Goal: Task Accomplishment & Management: Use online tool/utility

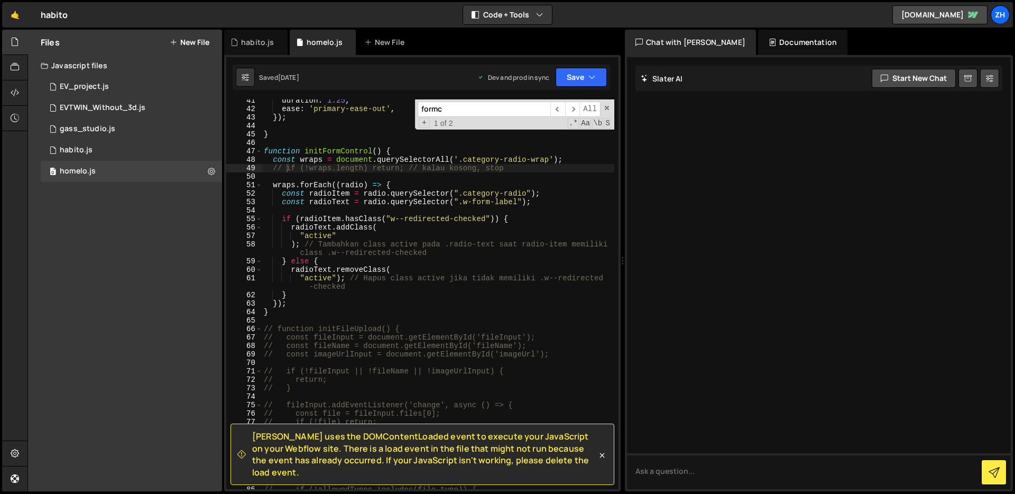
scroll to position [350, 0]
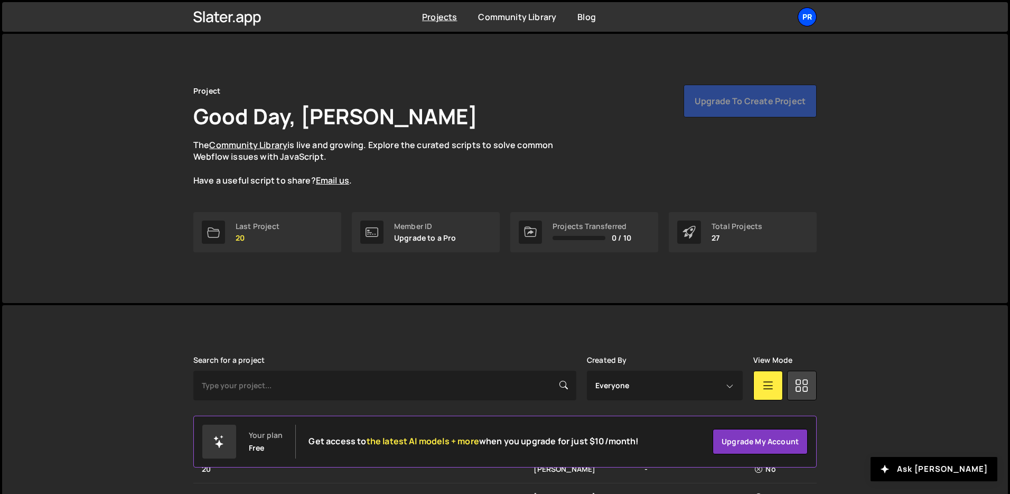
click at [801, 16] on div "Pr" at bounding box center [807, 16] width 19 height 19
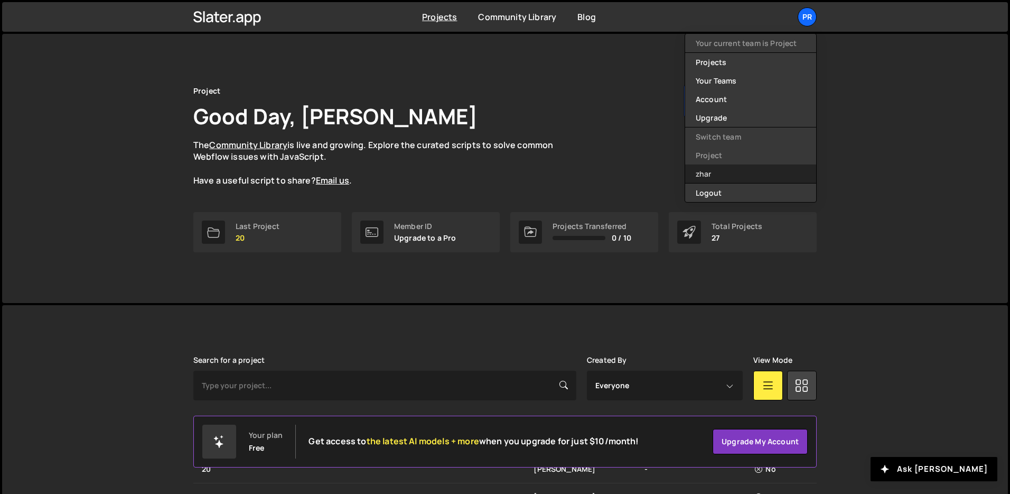
click at [704, 169] on link "zhar" at bounding box center [750, 173] width 131 height 18
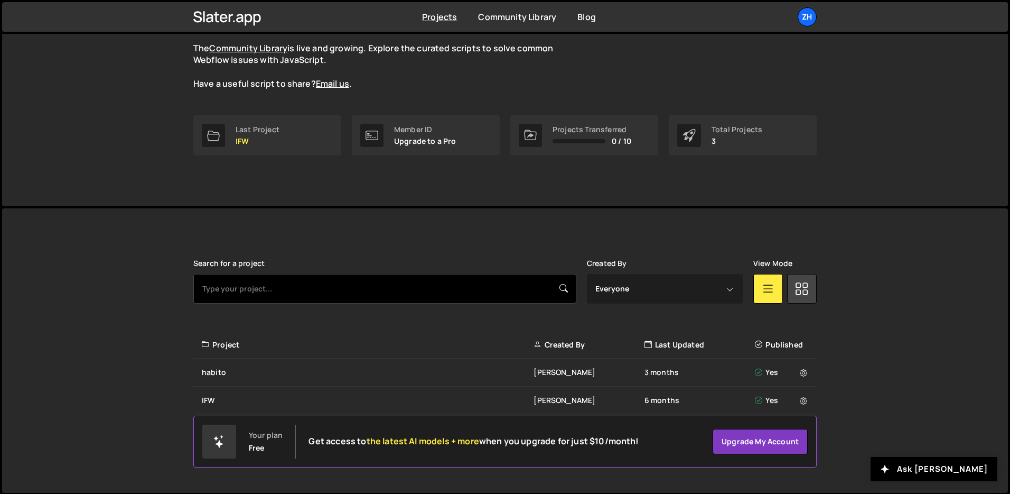
scroll to position [98, 0]
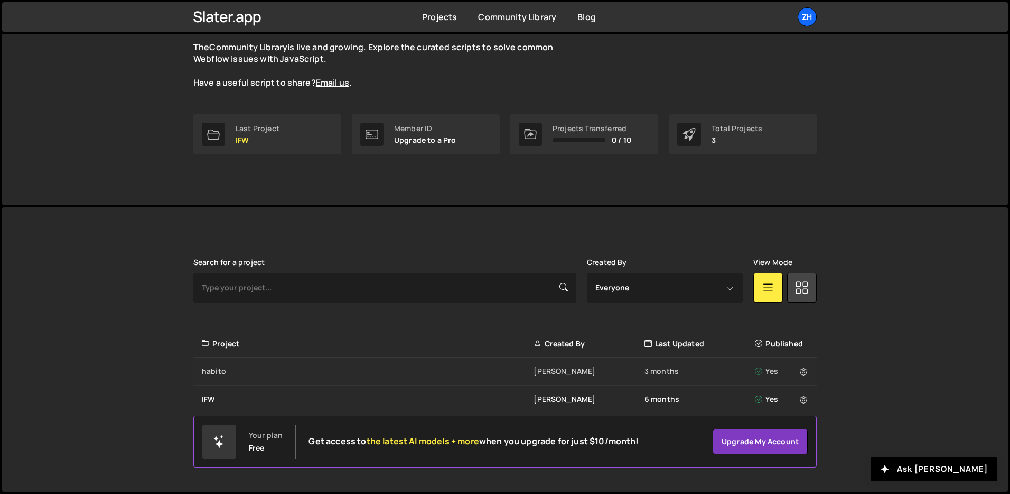
click at [235, 369] on div "habito" at bounding box center [368, 371] width 332 height 11
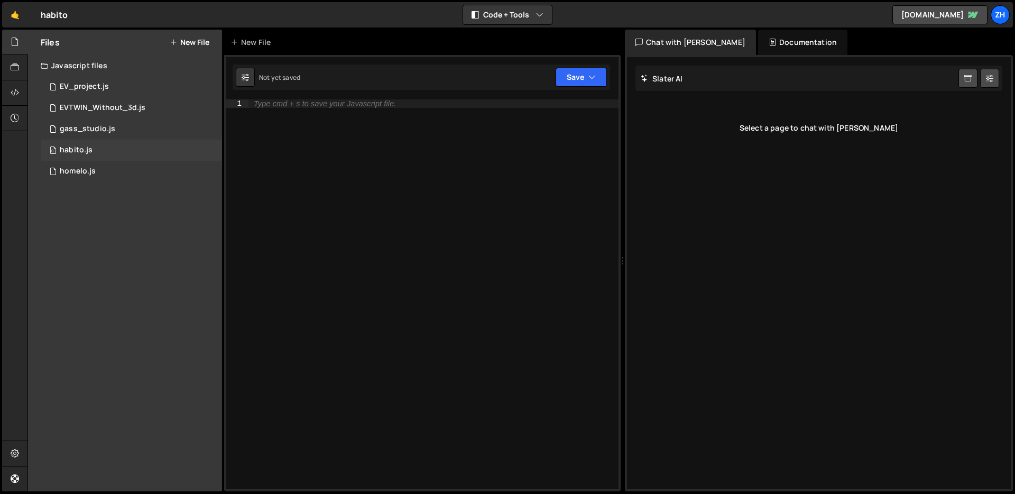
click at [107, 159] on div "0 habito.js 0" at bounding box center [131, 149] width 181 height 21
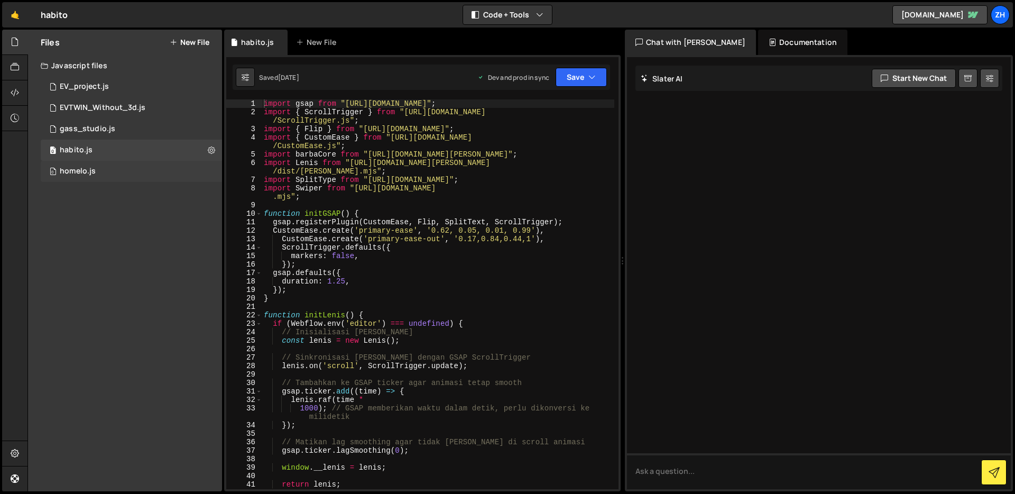
click at [106, 170] on div "0 homelo.js 0" at bounding box center [131, 171] width 181 height 21
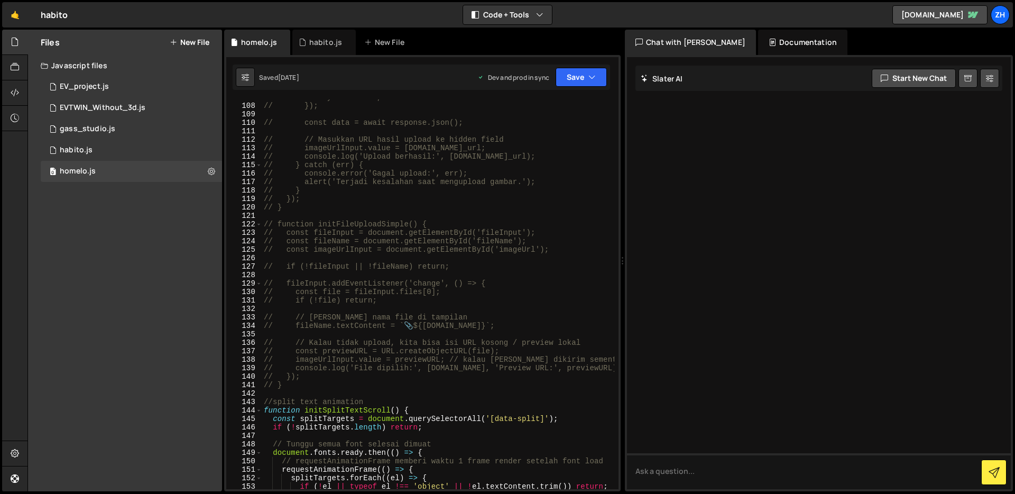
scroll to position [1249, 0]
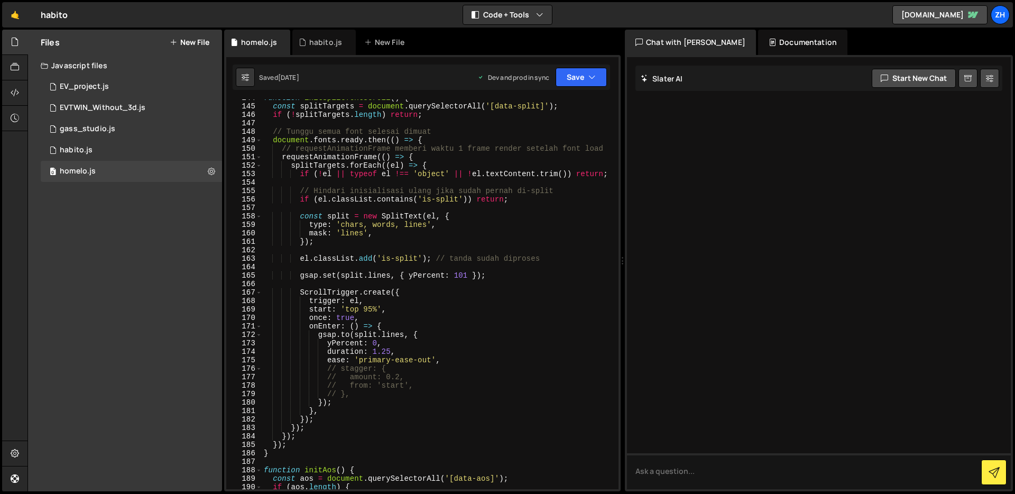
type textarea "gsap.set(split.lines, { yPercent: 101 });"
click at [528, 273] on div "function initSplitTextScroll ( ) { const splitTargets = document . querySelecto…" at bounding box center [438, 297] width 352 height 406
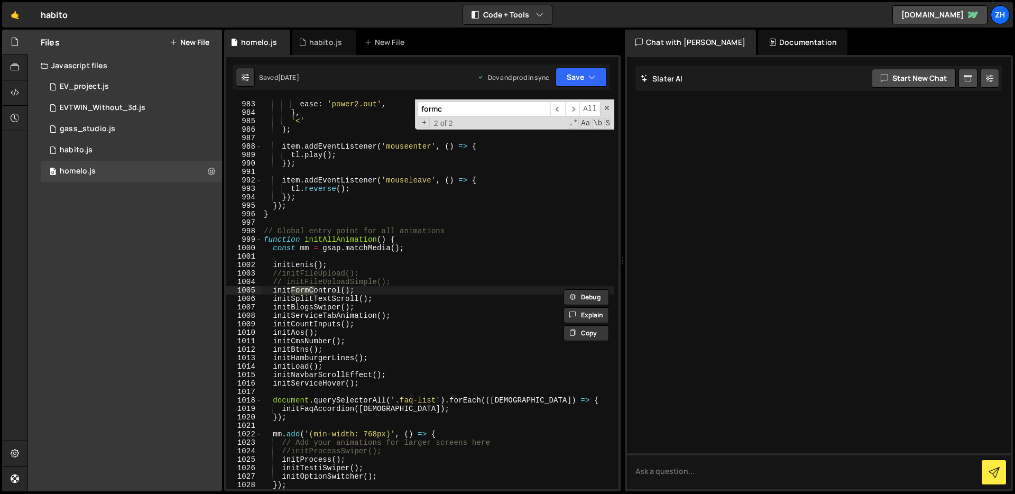
scroll to position [8378, 0]
type input "formcon"
click at [554, 105] on span "​" at bounding box center [557, 108] width 15 height 15
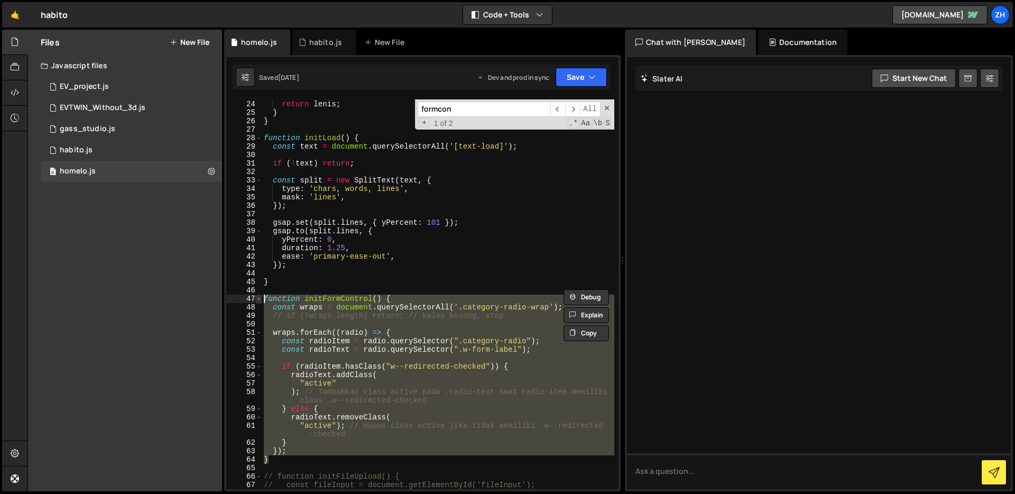
drag, startPoint x: 271, startPoint y: 458, endPoint x: 256, endPoint y: 301, distance: 157.6
click at [256, 301] on div "} 23 24 25 26 27 28 29 30 31 32 33 34 35 36 37 38 39 40 41 42 43 44 45 46 47 48…" at bounding box center [422, 293] width 392 height 389
type textarea "function initFormControl() { const wraps = document.querySelectorAll('.category…"
paste textarea
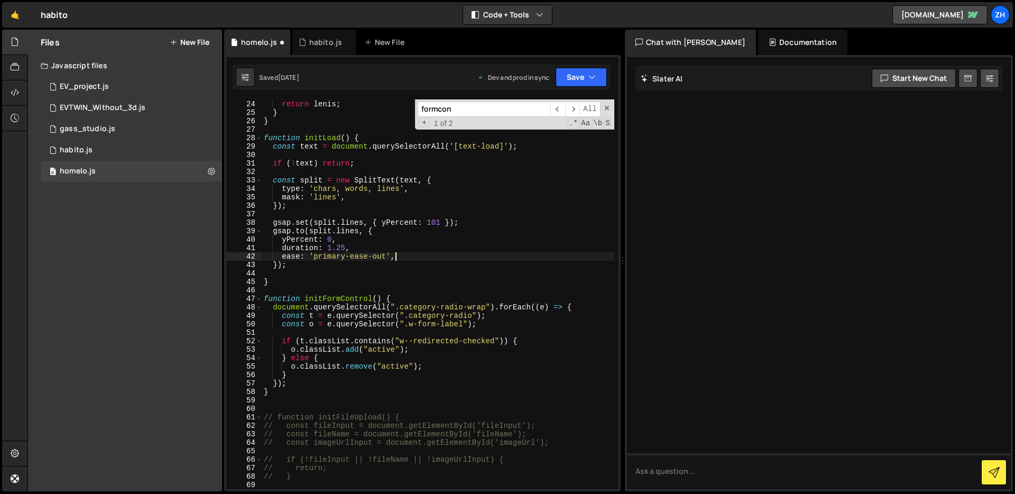
click at [443, 260] on div "return lenis ; } } function initLoad ( ) { const text = document . querySelecto…" at bounding box center [438, 294] width 352 height 406
click at [584, 72] on button "Save" at bounding box center [580, 77] width 51 height 19
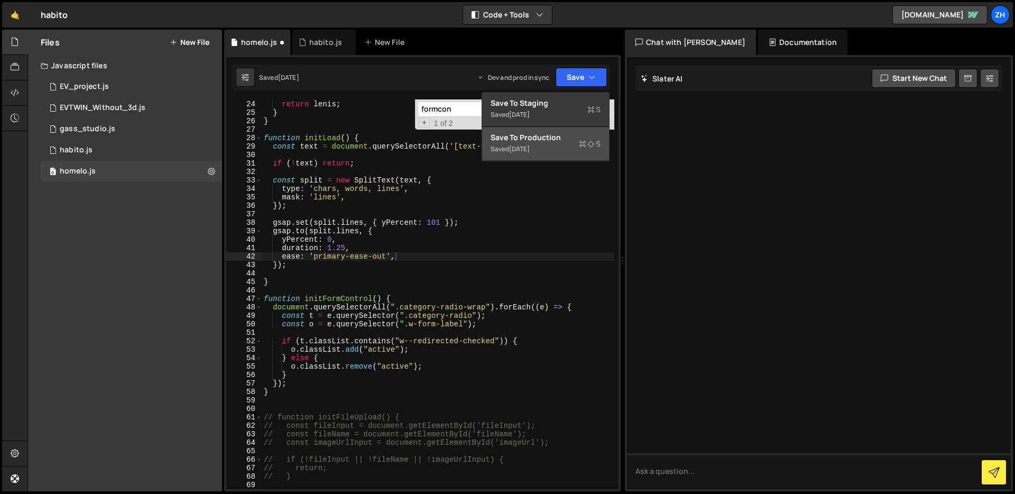
click at [561, 150] on div "Saved 1 day ago" at bounding box center [545, 149] width 110 height 13
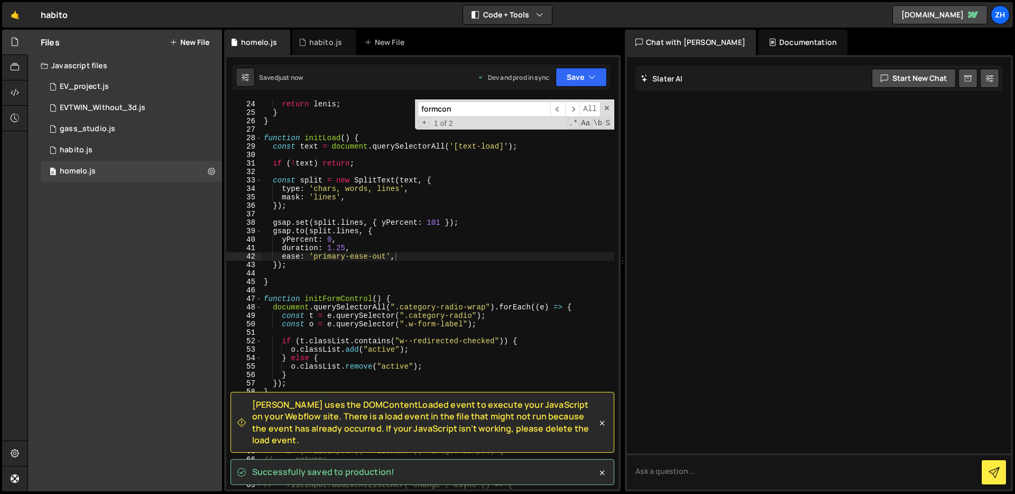
type textarea "});"
click at [483, 208] on div "return lenis ; } } function initLoad ( ) { const text = document . querySelecto…" at bounding box center [438, 294] width 352 height 406
click at [479, 268] on div "return lenis ; } } function initLoad ( ) { const text = document . querySelecto…" at bounding box center [438, 294] width 352 height 406
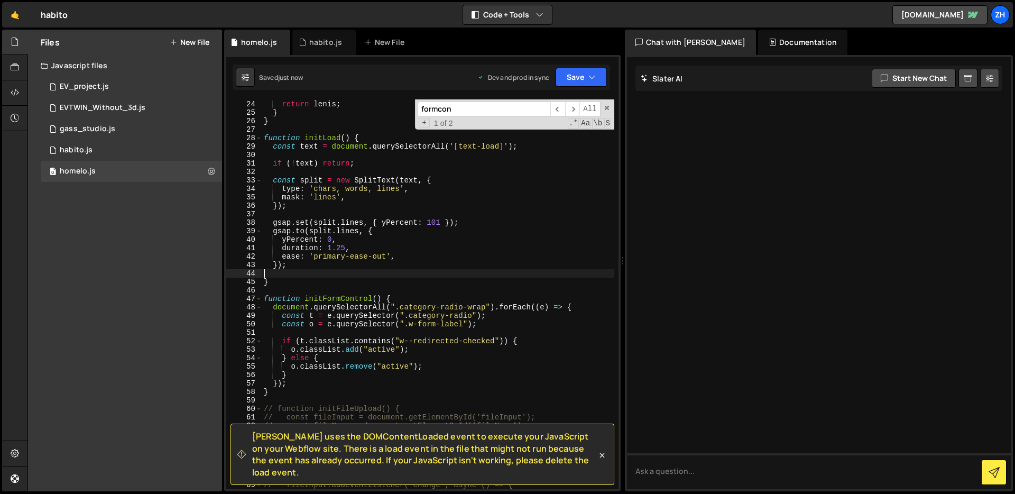
click at [449, 269] on div "return lenis ; } } function initLoad ( ) { const text = document . querySelecto…" at bounding box center [438, 294] width 352 height 406
click at [469, 115] on input "formcon" at bounding box center [483, 108] width 133 height 15
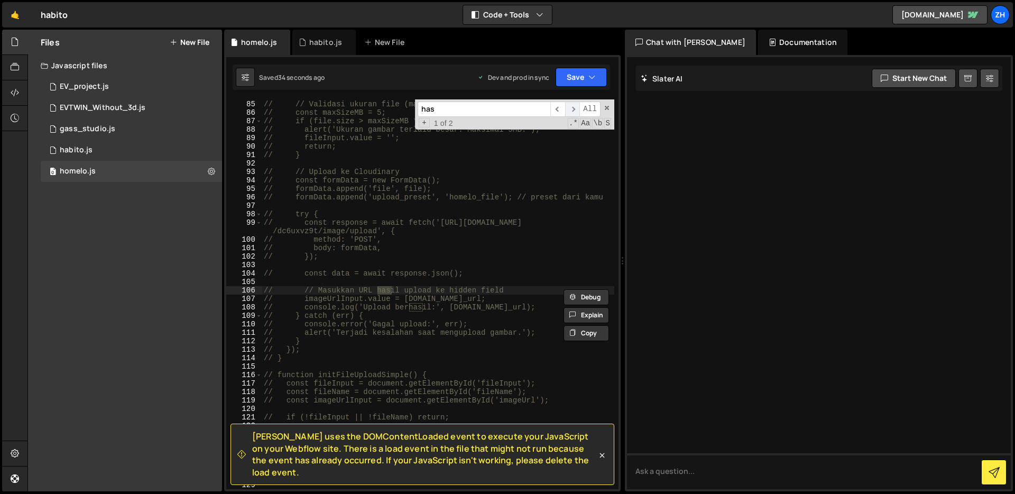
click at [573, 110] on span "​" at bounding box center [572, 108] width 15 height 15
click at [493, 111] on input "has" at bounding box center [483, 108] width 133 height 15
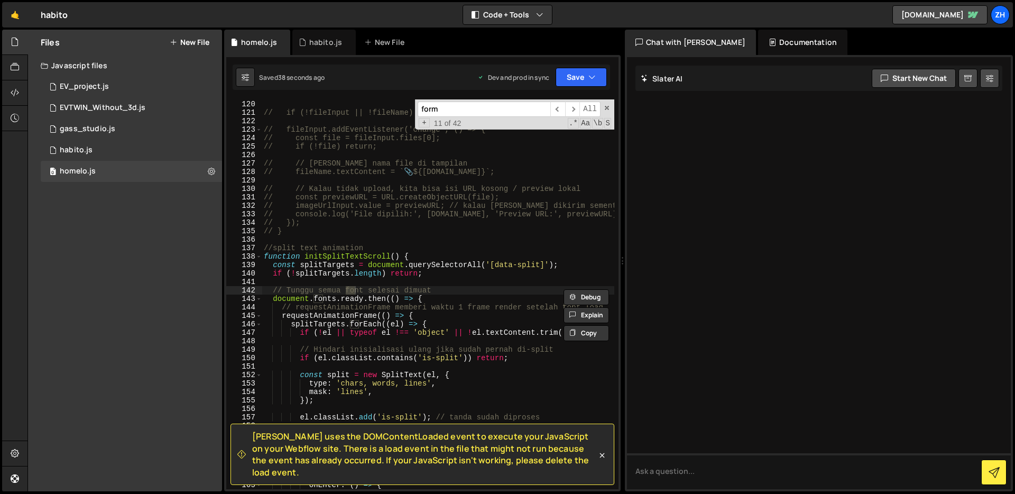
scroll to position [5436, 0]
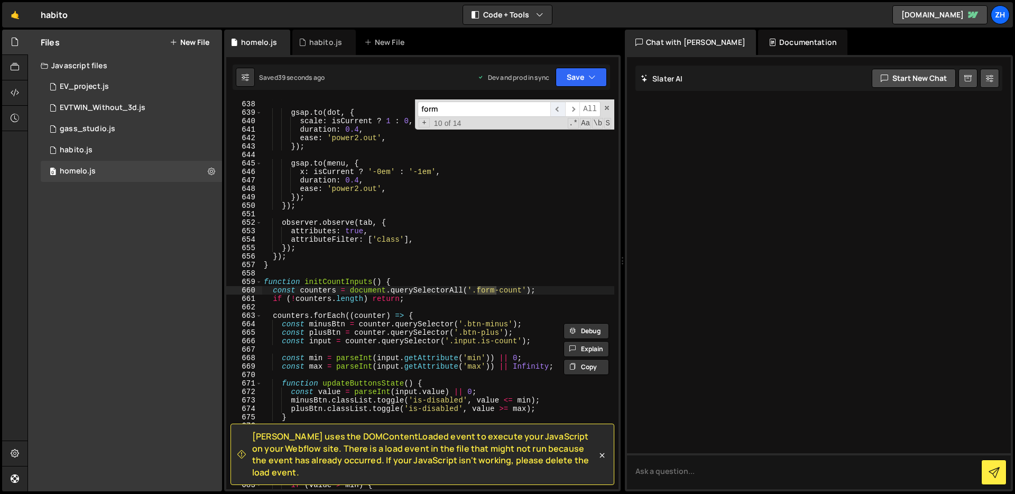
click at [556, 113] on span "​" at bounding box center [557, 108] width 15 height 15
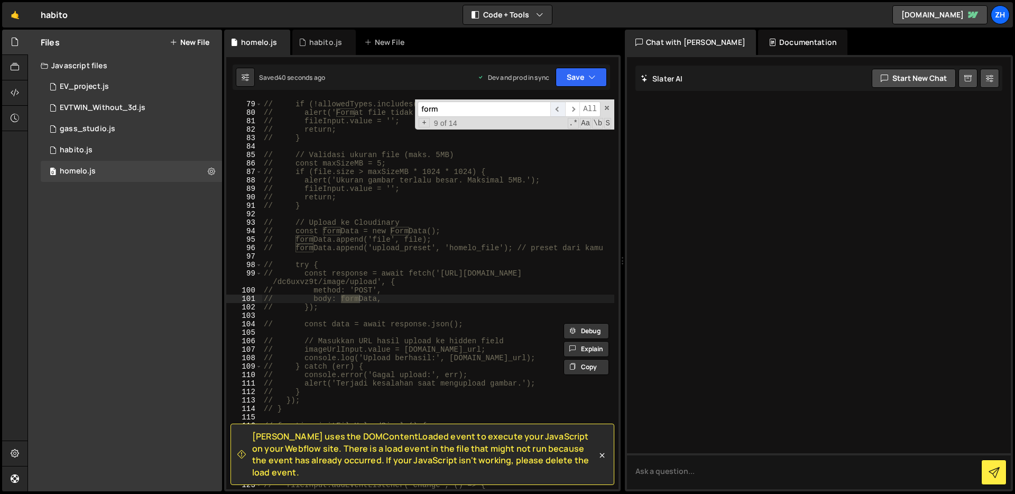
scroll to position [668, 0]
click at [580, 77] on button "Save" at bounding box center [580, 77] width 51 height 19
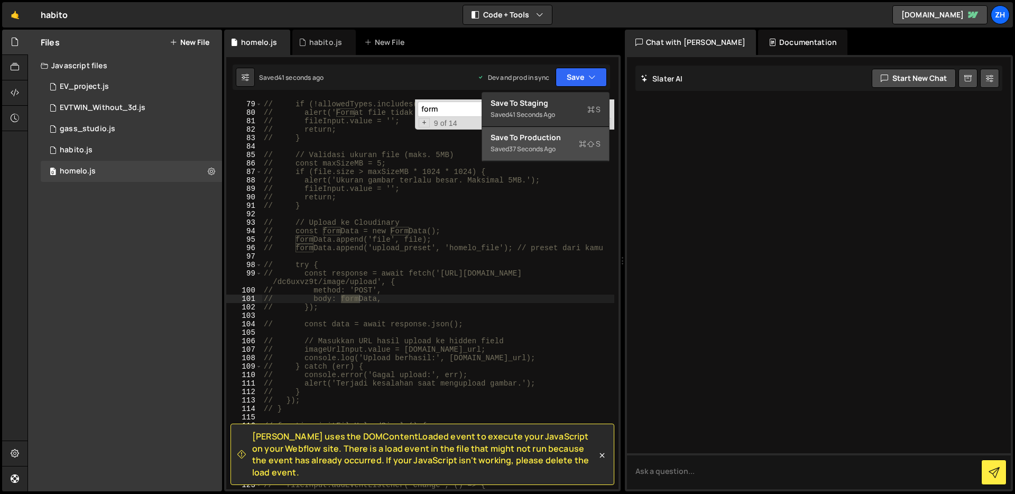
click at [554, 137] on div "Save to Production S" at bounding box center [545, 137] width 110 height 11
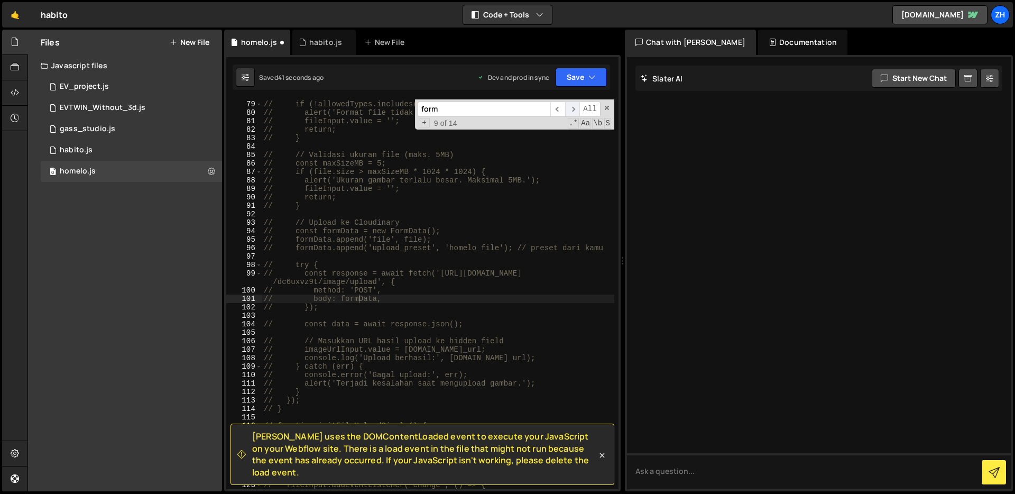
click at [571, 105] on span "​" at bounding box center [572, 108] width 15 height 15
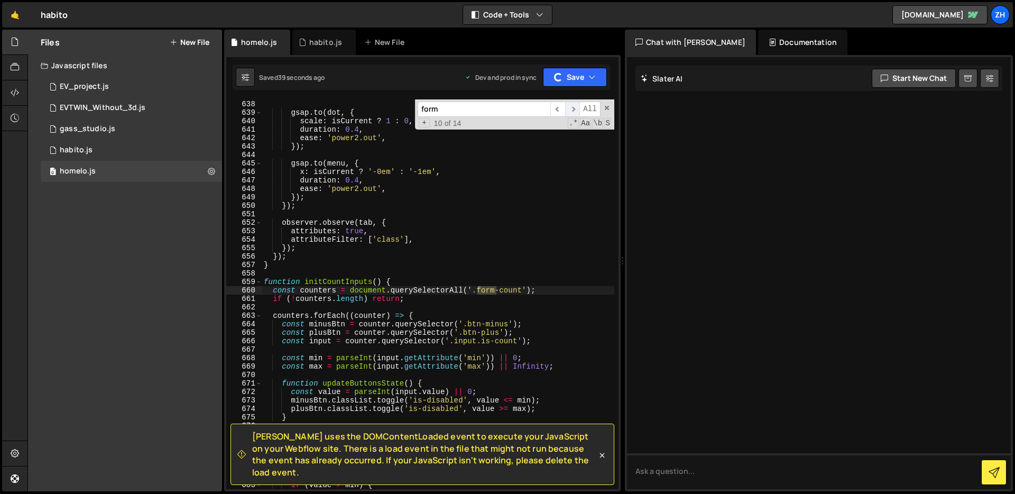
click at [571, 105] on span "​" at bounding box center [572, 108] width 15 height 15
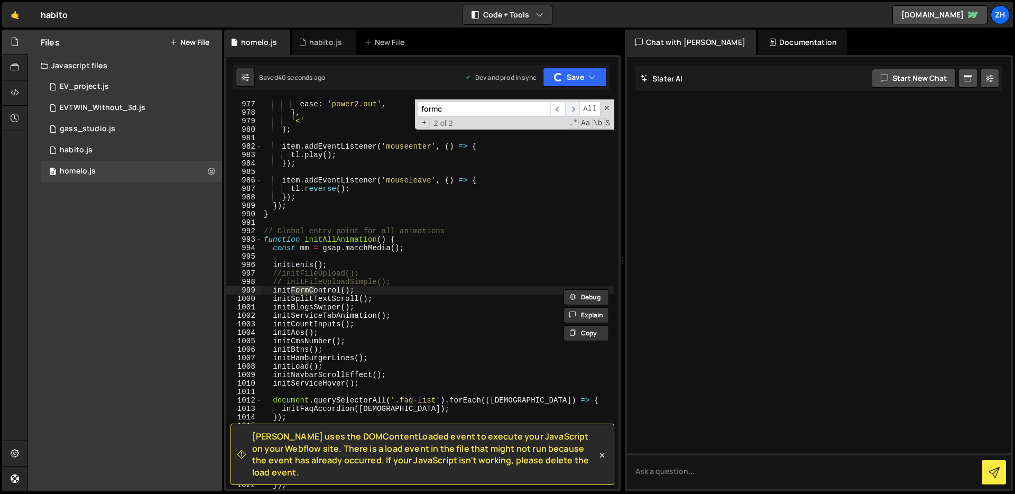
scroll to position [8311, 0]
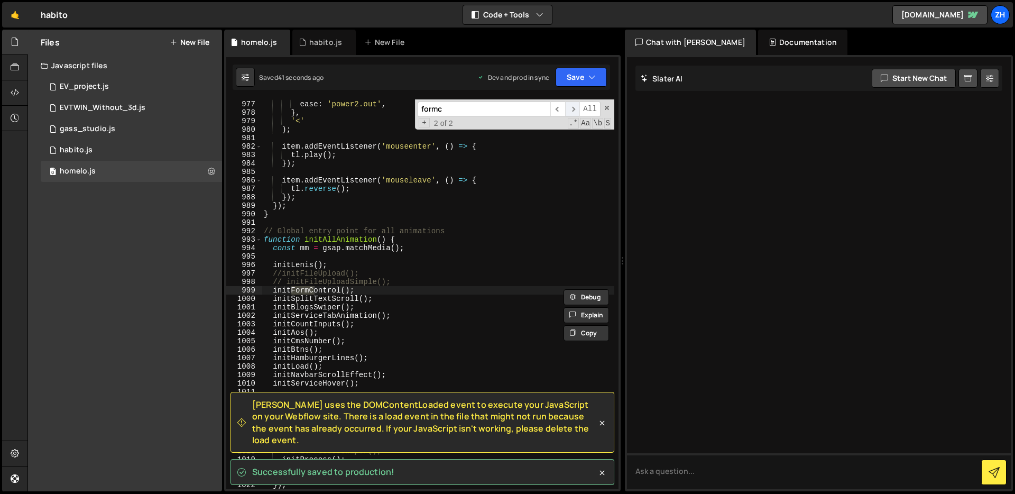
type input "formc"
click at [571, 105] on span "​" at bounding box center [572, 108] width 15 height 15
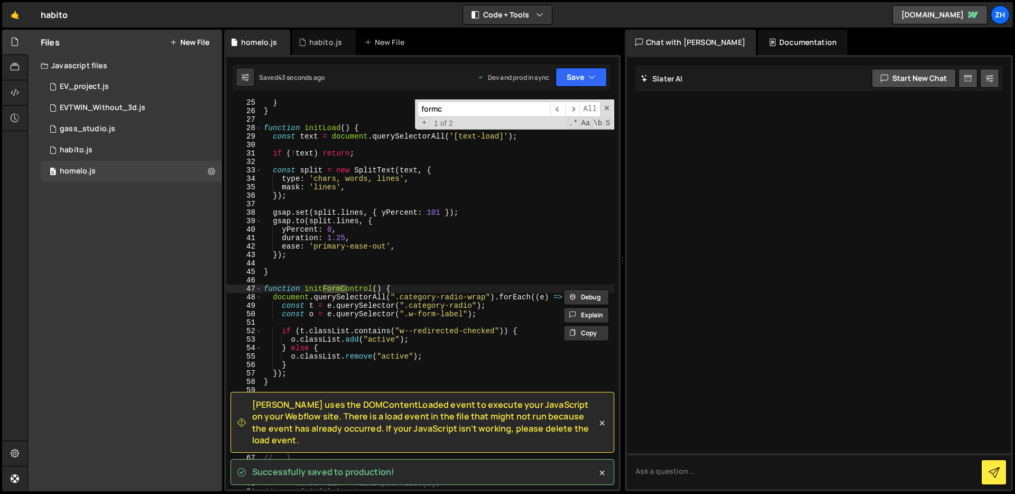
scroll to position [212, 0]
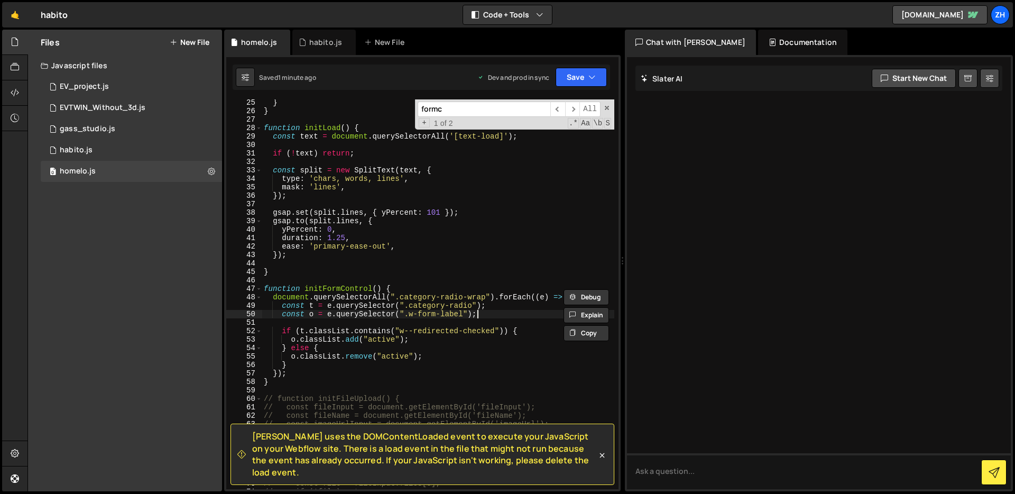
click at [494, 314] on div "} } function initLoad ( ) { const text = document . querySelectorAll ( '[text-l…" at bounding box center [438, 301] width 352 height 406
click at [499, 311] on div "} } function initLoad ( ) { const text = document . querySelectorAll ( '[text-l…" at bounding box center [438, 301] width 352 height 406
click at [497, 315] on div "} } function initLoad ( ) { const text = document . querySelectorAll ( '[text-l…" at bounding box center [438, 301] width 352 height 406
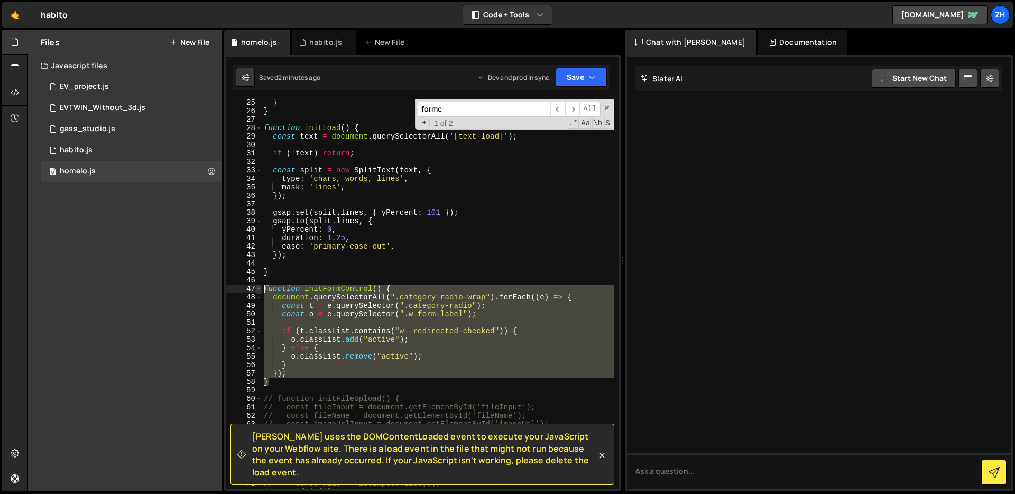
drag, startPoint x: 278, startPoint y: 383, endPoint x: 259, endPoint y: 288, distance: 97.0
click at [259, 288] on div "const o = e.querySelector(".w-form-label"); 25 26 27 28 29 30 31 32 33 34 35 36…" at bounding box center [422, 293] width 392 height 389
type textarea "function initFormControl() { document.querySelectorAll(".category-radio-wrap").…"
paste textarea
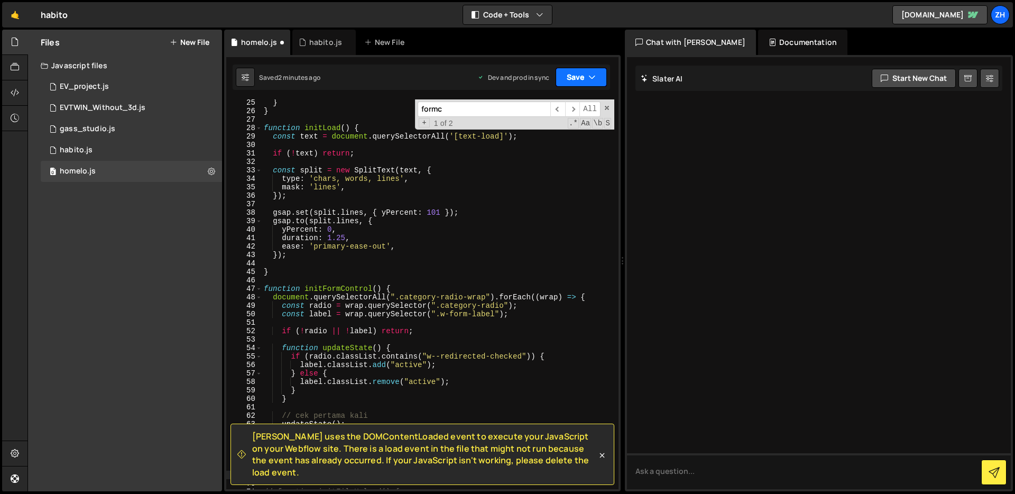
click at [582, 75] on button "Save" at bounding box center [580, 77] width 51 height 19
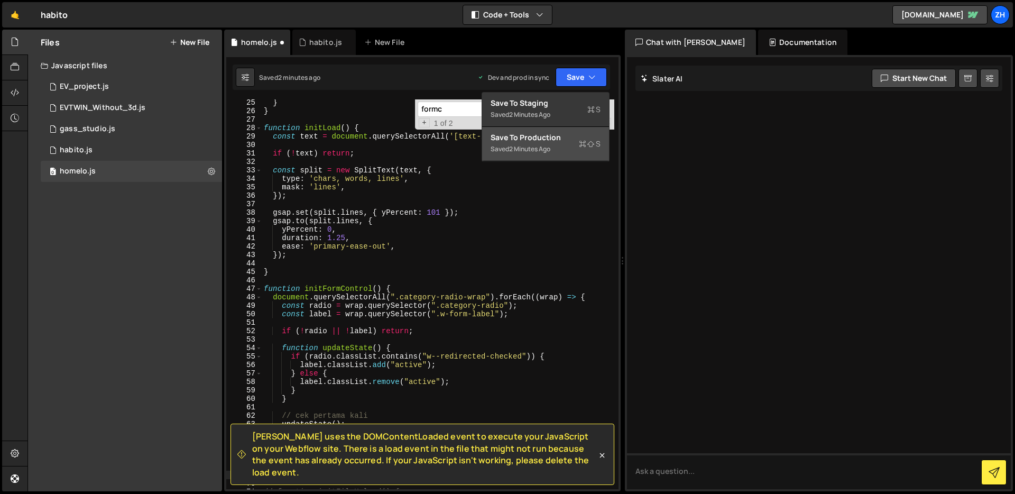
click at [570, 141] on div "Save to Production S" at bounding box center [545, 137] width 110 height 11
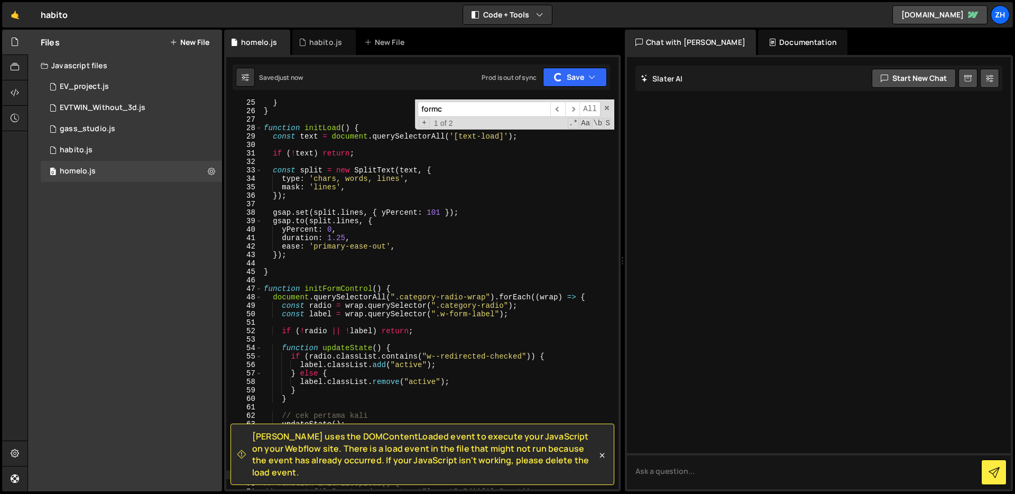
scroll to position [222, 0]
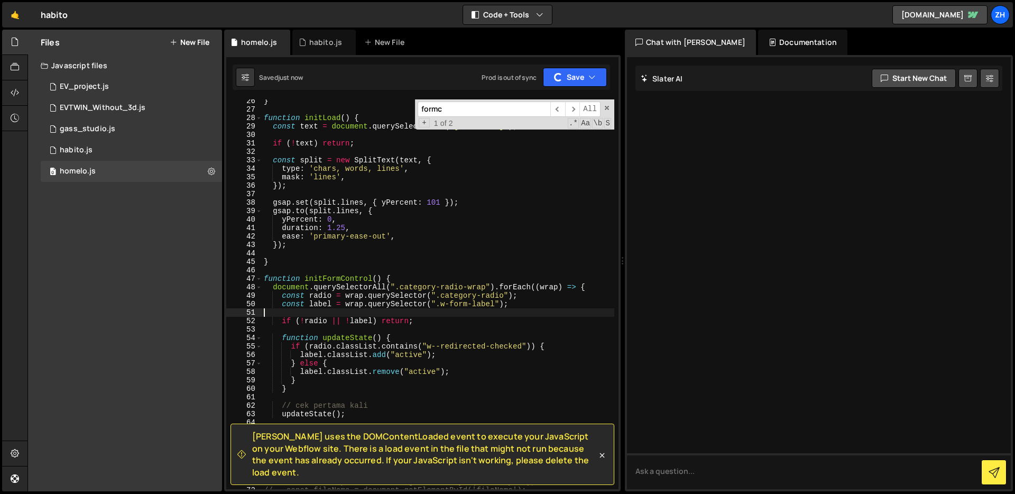
click at [464, 314] on div "} function initLoad ( ) { const text = document . querySelectorAll ( '[text-loa…" at bounding box center [438, 300] width 352 height 406
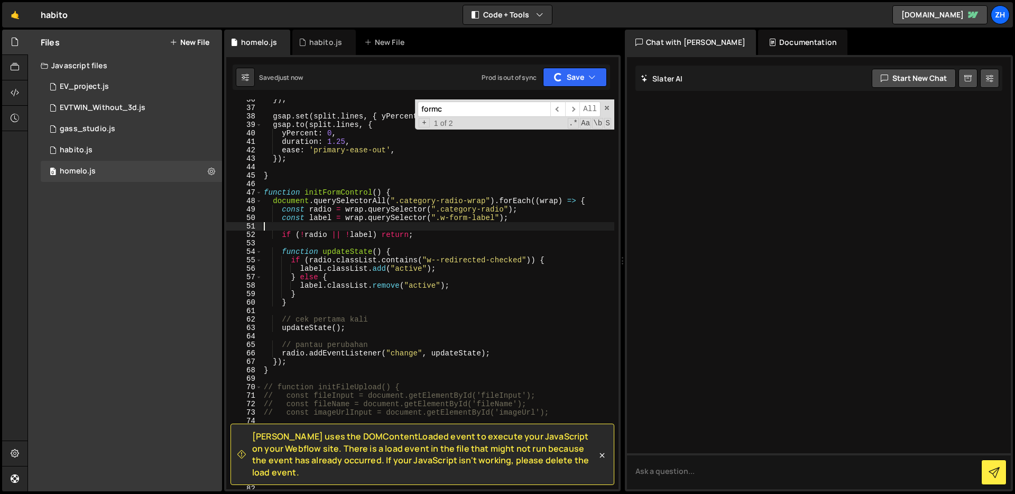
scroll to position [309, 0]
